Goal: Information Seeking & Learning: Learn about a topic

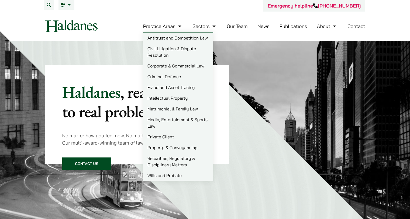
click at [171, 77] on link "Criminal Defence" at bounding box center [178, 76] width 70 height 11
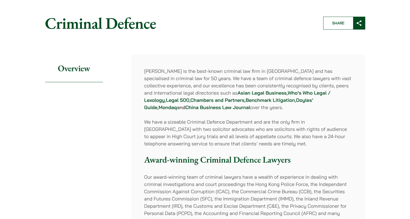
scroll to position [55, 0]
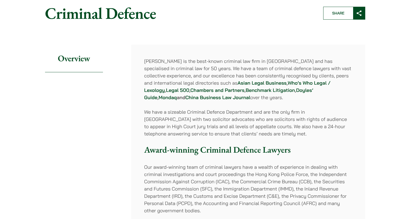
click at [198, 64] on p "[PERSON_NAME] is the best-known criminal law firm in [GEOGRAPHIC_DATA] and has …" at bounding box center [248, 80] width 208 height 44
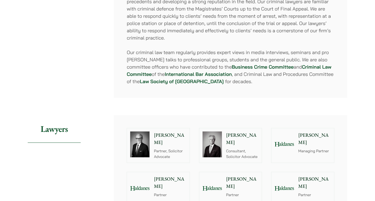
scroll to position [529, 0]
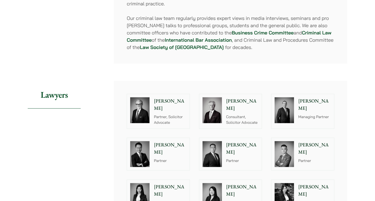
click at [185, 62] on article "Home » Practice Areas » Criminal Defence Criminal Defence Share Overview [PERSO…" at bounding box center [188, 114] width 320 height 1179
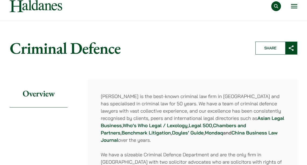
scroll to position [0, 0]
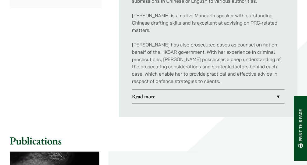
scroll to position [488, 0]
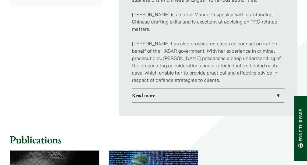
click at [161, 89] on link "Read more" at bounding box center [208, 95] width 153 height 14
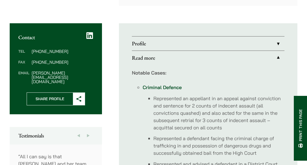
scroll to position [197, 0]
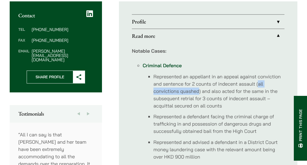
drag, startPoint x: 260, startPoint y: 84, endPoint x: 200, endPoint y: 91, distance: 60.5
click at [200, 91] on li "Represented an appellant in an appeal against conviction and sentence for 2 cou…" at bounding box center [219, 91] width 131 height 36
copy li "all convictions quashed"
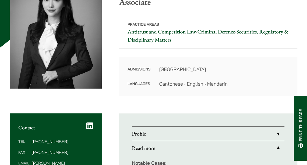
scroll to position [29, 0]
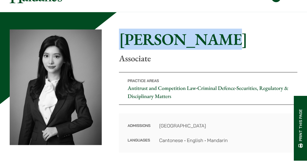
drag, startPoint x: 119, startPoint y: 39, endPoint x: 213, endPoint y: 46, distance: 94.5
click at [213, 46] on div "Home » Lawyers » Florence Yan Florence Yan Associate Practice Areas Antitrust a…" at bounding box center [154, 90] width 288 height 123
copy h1 "Florence Yan"
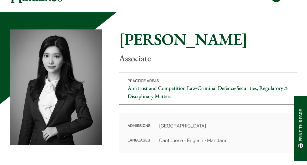
click at [155, 61] on p "Associate" at bounding box center [208, 58] width 179 height 10
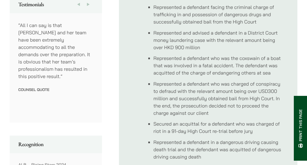
scroll to position [320, 0]
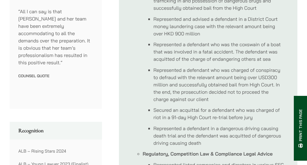
drag, startPoint x: 153, startPoint y: 70, endPoint x: 198, endPoint y: 86, distance: 47.7
click at [205, 93] on li "Represented a defendant who was charged of conspiracy to defraud with the relev…" at bounding box center [219, 84] width 131 height 36
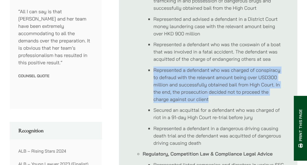
drag, startPoint x: 154, startPoint y: 69, endPoint x: 213, endPoint y: 99, distance: 65.8
click at [213, 99] on li "Represented a defendant who was charged of conspiracy to defraud with the relev…" at bounding box center [219, 84] width 131 height 36
copy li "Represented a defendant who was charged of conspiracy to defraud with the relev…"
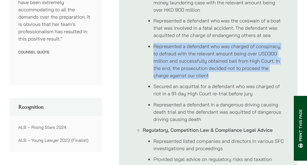
scroll to position [349, 0]
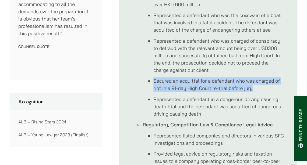
drag, startPoint x: 154, startPoint y: 79, endPoint x: 258, endPoint y: 87, distance: 104.0
click at [258, 87] on li "Secured an acquittal for a defendant who was charged of riot in a 91-day High C…" at bounding box center [219, 84] width 131 height 15
copy li "Secured an acquittal for a defendant who was charged of riot in a 91-day High C…"
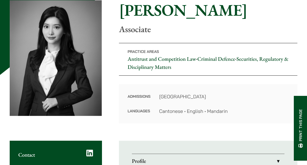
scroll to position [0, 0]
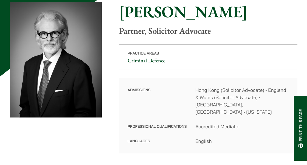
scroll to position [29, 0]
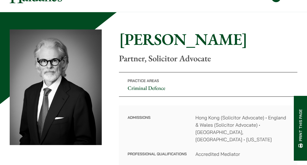
drag, startPoint x: 157, startPoint y: 43, endPoint x: 232, endPoint y: 43, distance: 75.1
click at [232, 43] on h1 "Jonathan Midgley" at bounding box center [208, 38] width 179 height 19
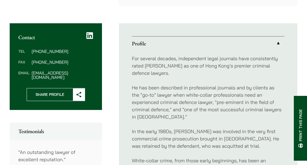
scroll to position [233, 0]
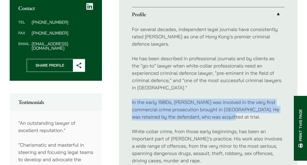
drag, startPoint x: 131, startPoint y: 93, endPoint x: 263, endPoint y: 110, distance: 133.0
click at [263, 110] on ul "Profile For several decades, independent legal journals have consistently rated…" at bounding box center [208, 149] width 179 height 311
copy p "In the early 1980s, Jonathan was involved in the very first commercial crime pr…"
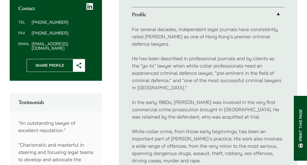
click at [223, 55] on p "He has been described in professional journals and by clients as the “go-to” la…" at bounding box center [208, 73] width 153 height 36
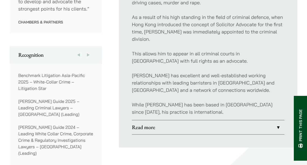
scroll to position [407, 0]
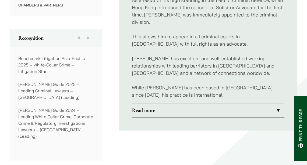
click at [187, 103] on link "Read more" at bounding box center [208, 110] width 153 height 14
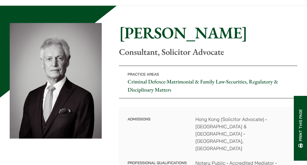
scroll to position [29, 0]
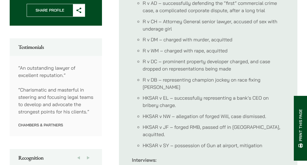
scroll to position [297, 0]
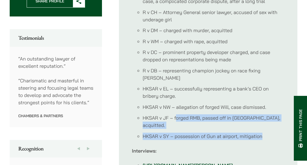
drag, startPoint x: 175, startPoint y: 105, endPoint x: 273, endPoint y: 109, distance: 97.6
click at [273, 110] on ul "R v AD – successfully defending the “first” commercial crime case, a complicate…" at bounding box center [208, 64] width 153 height 149
drag, startPoint x: 269, startPoint y: 109, endPoint x: 266, endPoint y: 100, distance: 8.7
click at [269, 109] on ul "R v AD – successfully defending the “first” commercial crime case, a complicate…" at bounding box center [208, 64] width 153 height 149
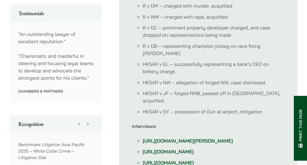
scroll to position [291, 0]
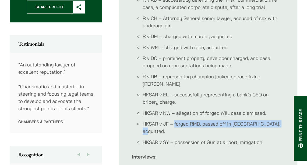
drag, startPoint x: 174, startPoint y: 109, endPoint x: 284, endPoint y: 108, distance: 110.2
click at [284, 120] on li "HKSAR v JF – forged RMB, passed off in Hong Kong, acquitted." at bounding box center [214, 127] width 142 height 15
copy li "forged RMB, passed off in Hong Kong, acquitted."
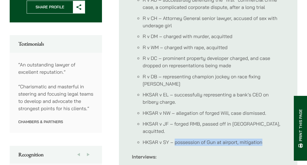
drag, startPoint x: 176, startPoint y: 121, endPoint x: 267, endPoint y: 123, distance: 91.9
click at [267, 138] on li "HKSAR v SY – possession of Gun at airport, mitigation" at bounding box center [214, 141] width 142 height 7
copy li "possession of Gun at airport, mitigation"
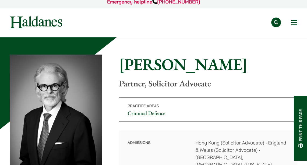
scroll to position [0, 0]
